Goal: Information Seeking & Learning: Learn about a topic

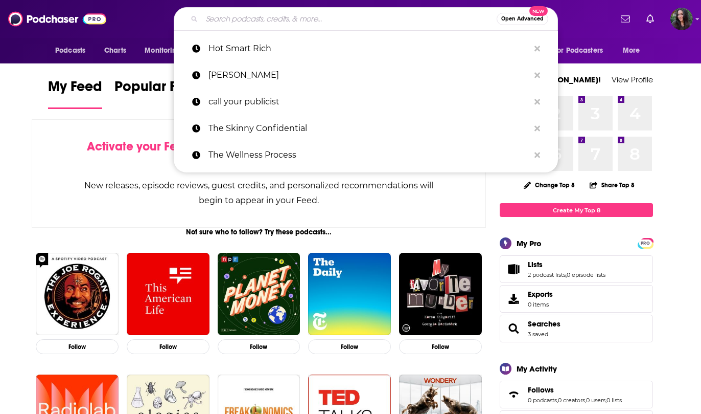
click at [286, 19] on input "Search podcasts, credits, & more..." at bounding box center [349, 19] width 295 height 16
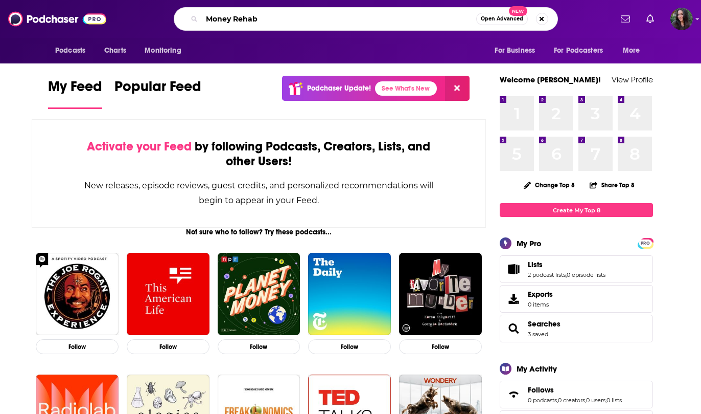
type input "Money Rehab"
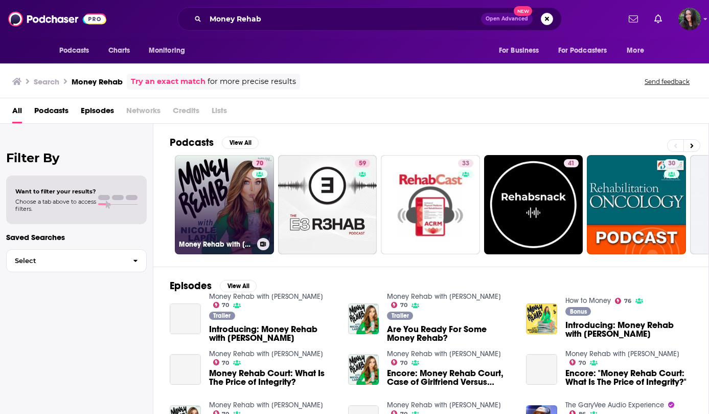
click at [245, 201] on link "70 Money Rehab with [PERSON_NAME]" at bounding box center [224, 204] width 99 height 99
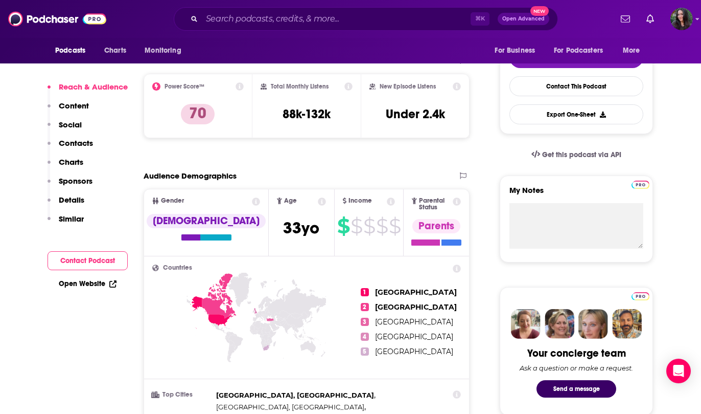
scroll to position [252, 0]
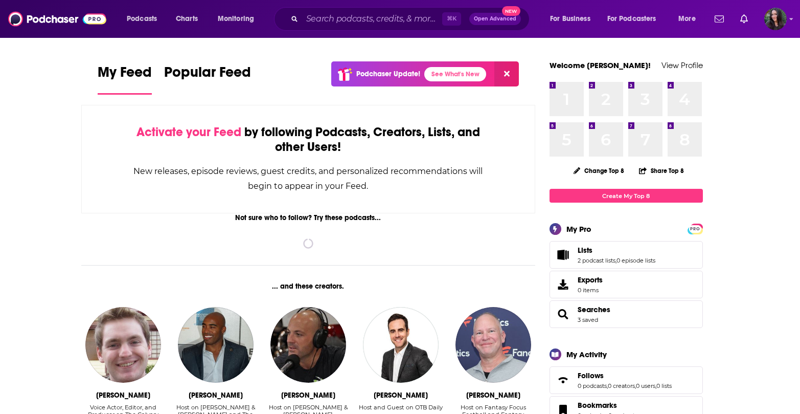
click at [397, 9] on div "⌘ K Open Advanced New" at bounding box center [402, 19] width 256 height 24
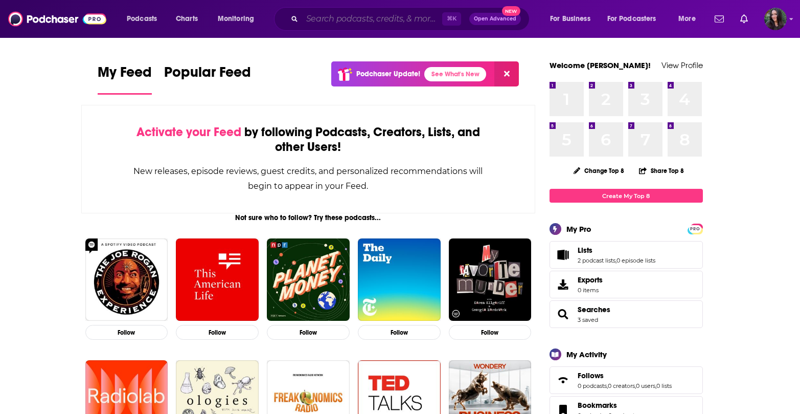
click at [396, 16] on input "Search podcasts, credits, & more..." at bounding box center [372, 19] width 140 height 16
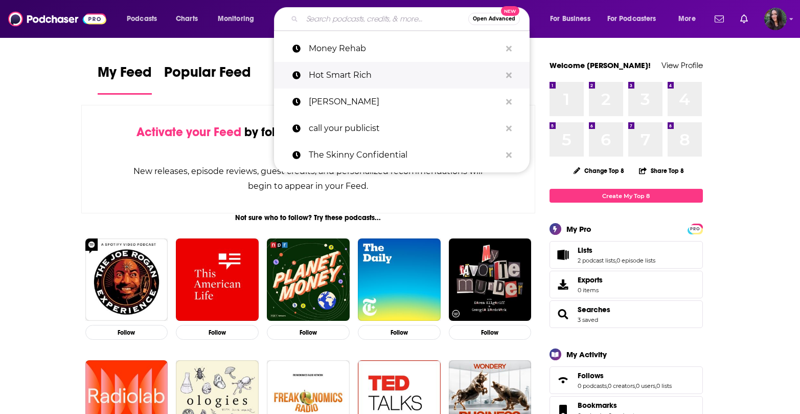
click at [378, 81] on p "Hot Smart Rich" at bounding box center [405, 75] width 192 height 27
type input "Hot Smart Rich"
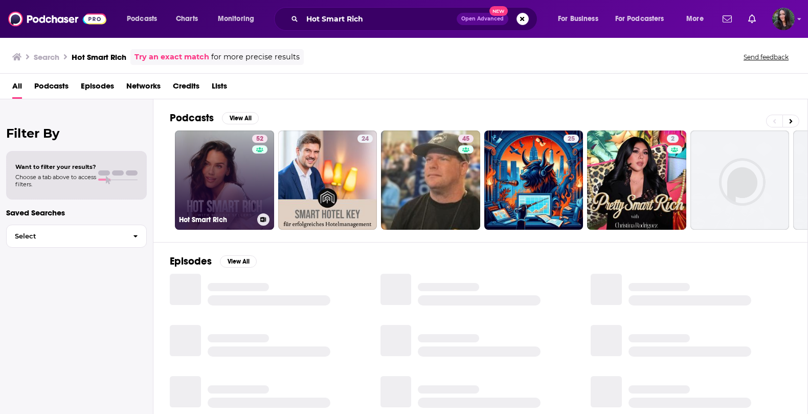
click at [225, 179] on link "52 Hot Smart Rich" at bounding box center [224, 179] width 99 height 99
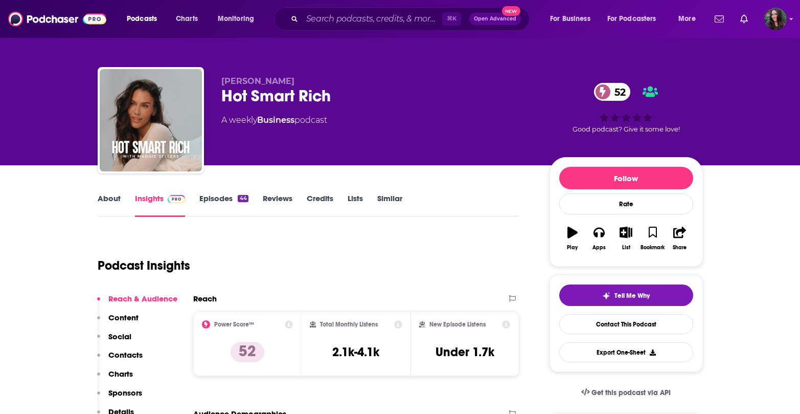
scroll to position [2, 0]
click at [224, 194] on link "Episodes 44" at bounding box center [223, 205] width 49 height 24
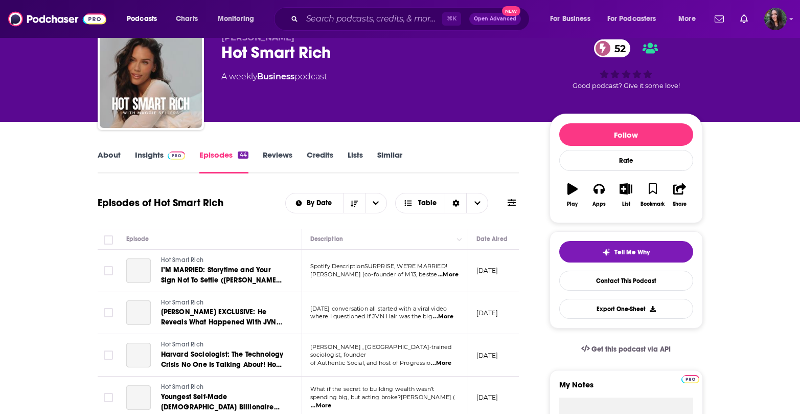
scroll to position [97, 0]
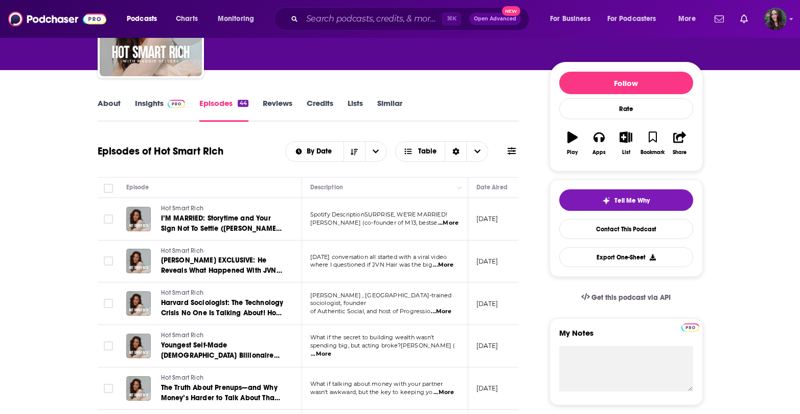
click at [149, 105] on link "Insights" at bounding box center [160, 110] width 51 height 24
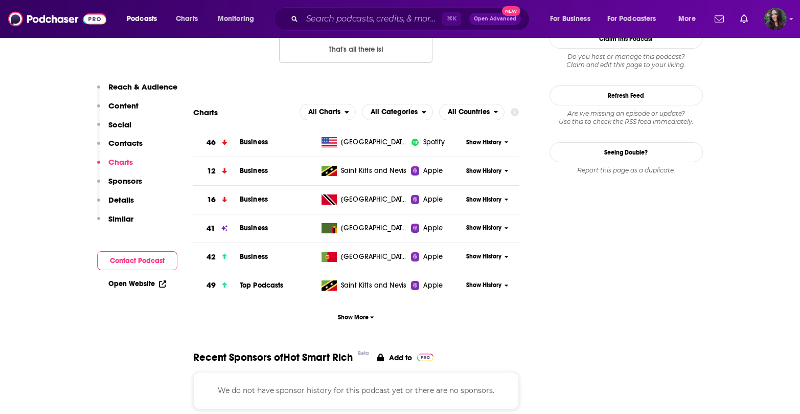
scroll to position [945, 0]
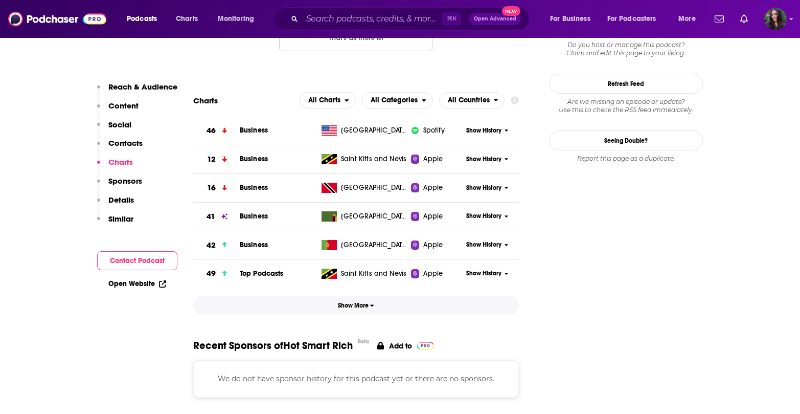
click at [357, 311] on button "Show More" at bounding box center [356, 304] width 326 height 19
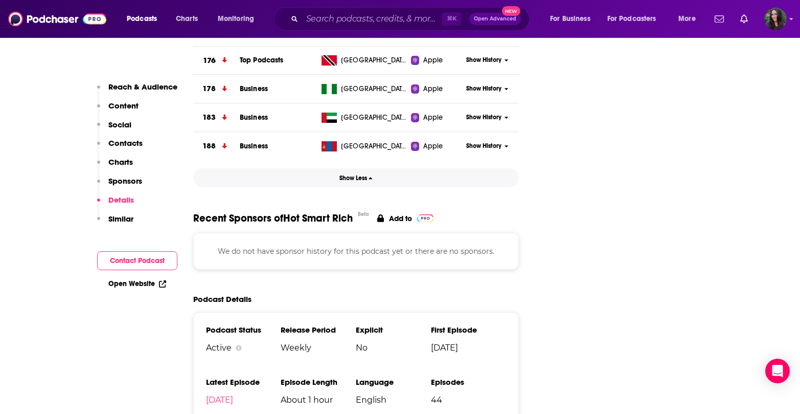
scroll to position [1543, 0]
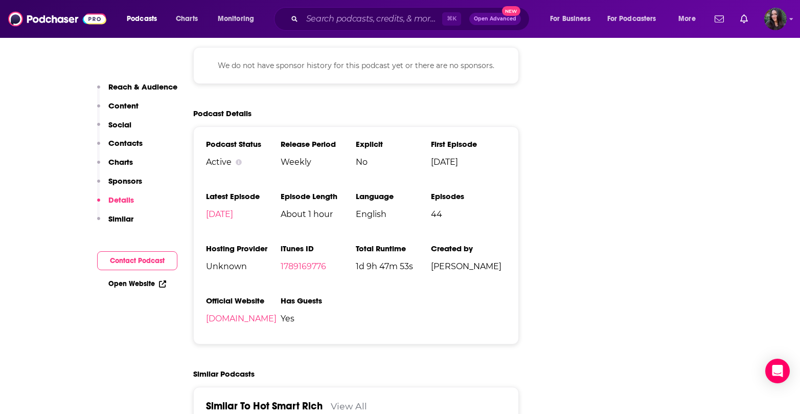
click at [390, 266] on span "1d 9h 47m 53s" at bounding box center [393, 266] width 75 height 10
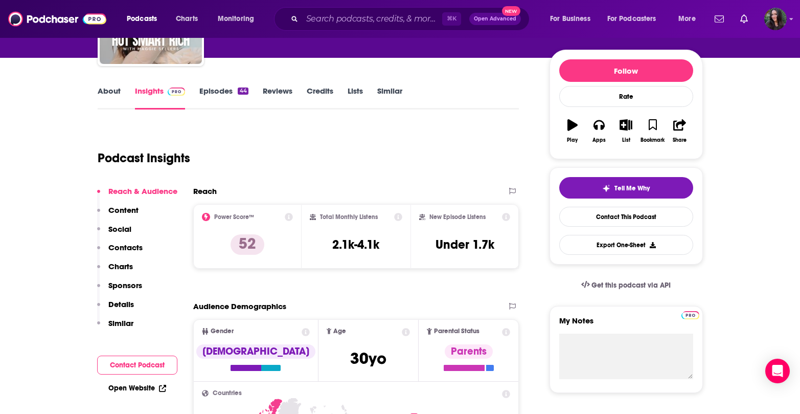
scroll to position [106, 0]
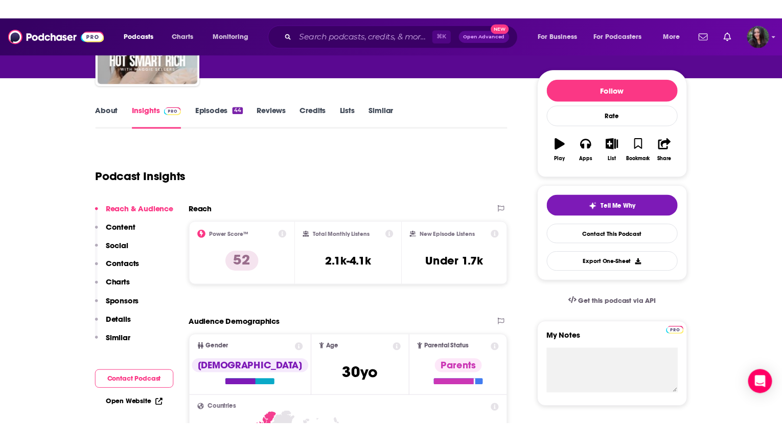
scroll to position [107, 0]
